Goal: Information Seeking & Learning: Learn about a topic

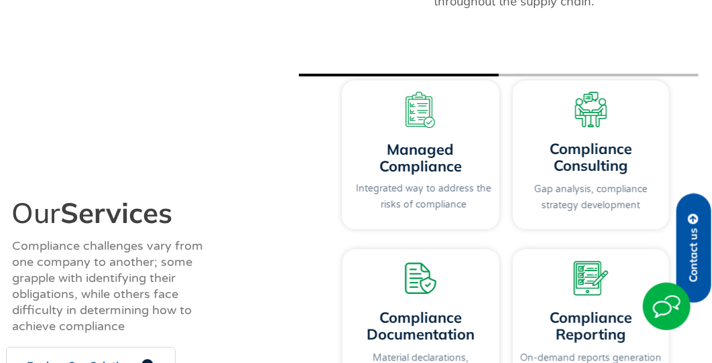
scroll to position [1542, 0]
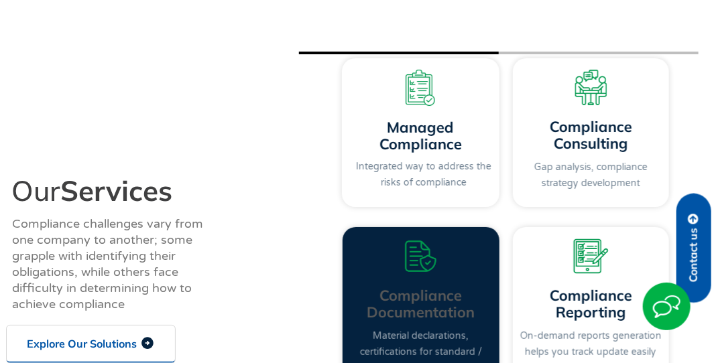
click at [405, 291] on link "Compliance Documentation" at bounding box center [421, 304] width 108 height 36
click at [427, 331] on link "Material declarations, certifications for standard / custom parts" at bounding box center [421, 353] width 122 height 44
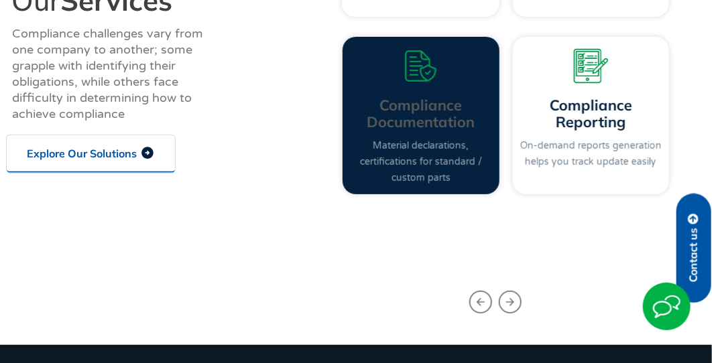
scroll to position [1743, 0]
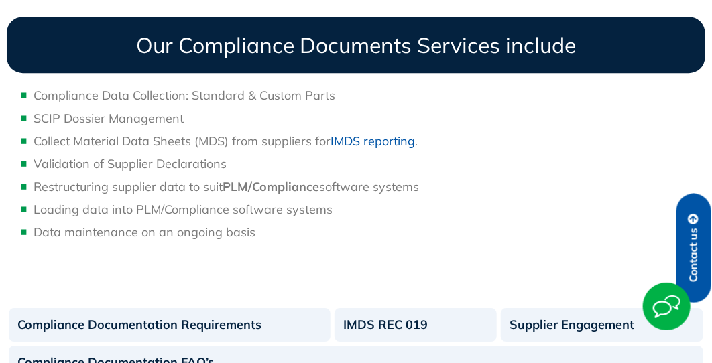
scroll to position [1207, 0]
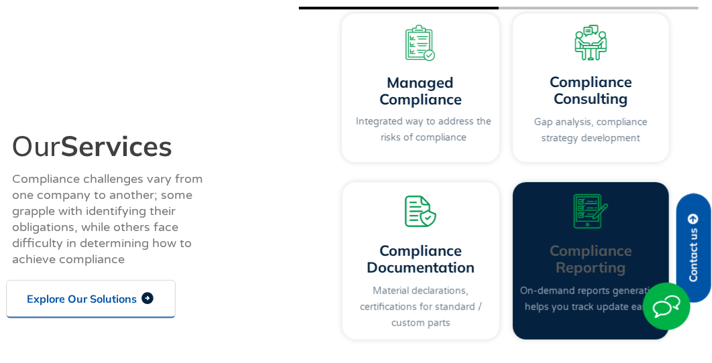
scroll to position [1609, 0]
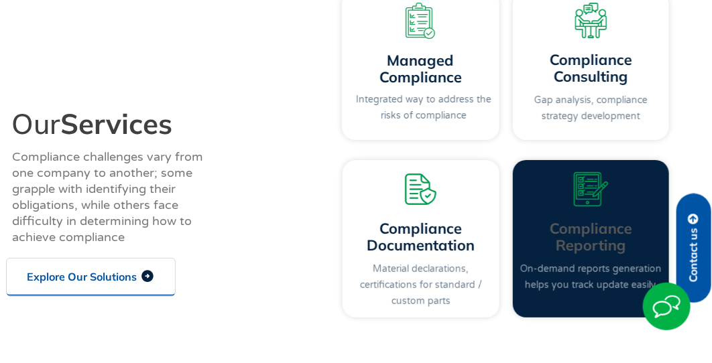
click at [571, 219] on link "Compliance Reporting" at bounding box center [591, 237] width 82 height 36
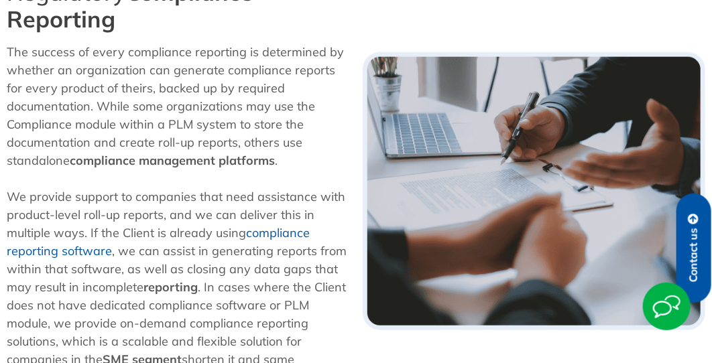
scroll to position [402, 0]
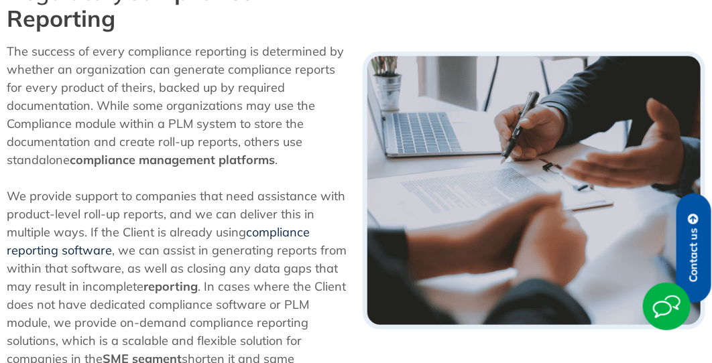
click at [89, 255] on link "compliance reporting software" at bounding box center [158, 242] width 303 height 34
click at [87, 253] on link "compliance reporting software" at bounding box center [158, 242] width 303 height 34
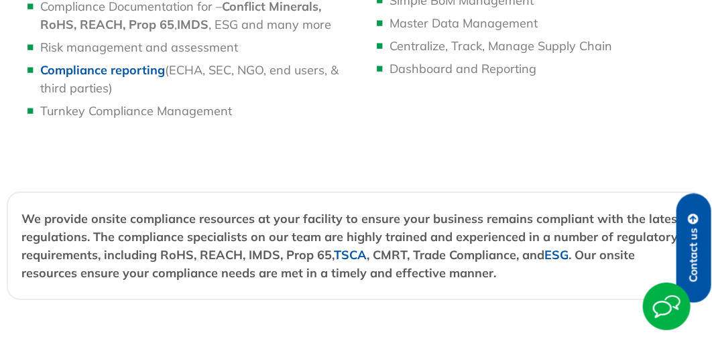
scroll to position [1542, 0]
